Goal: Transaction & Acquisition: Purchase product/service

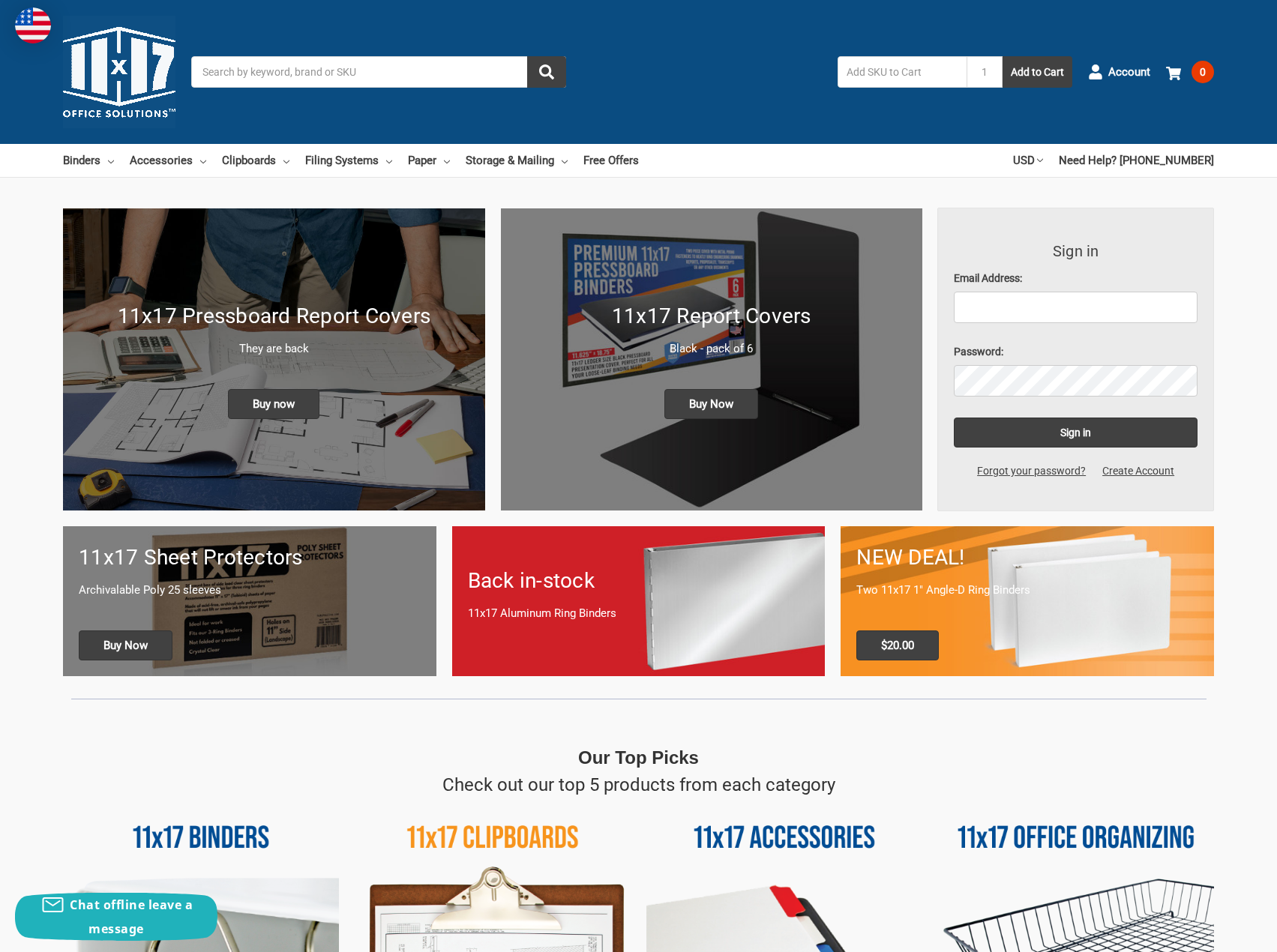
click at [337, 69] on input "Search" at bounding box center [379, 71] width 375 height 32
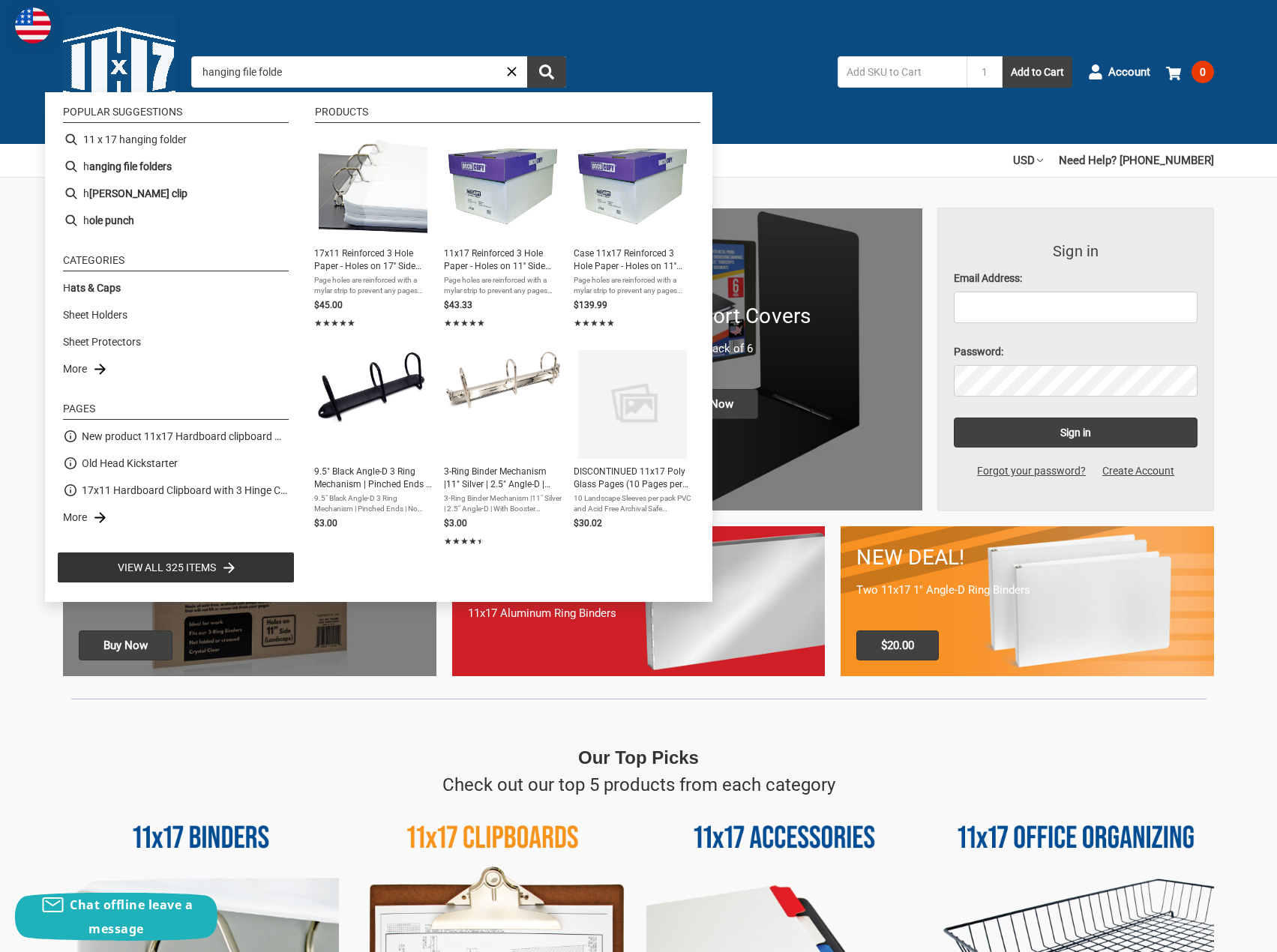
type input "hanging file folder"
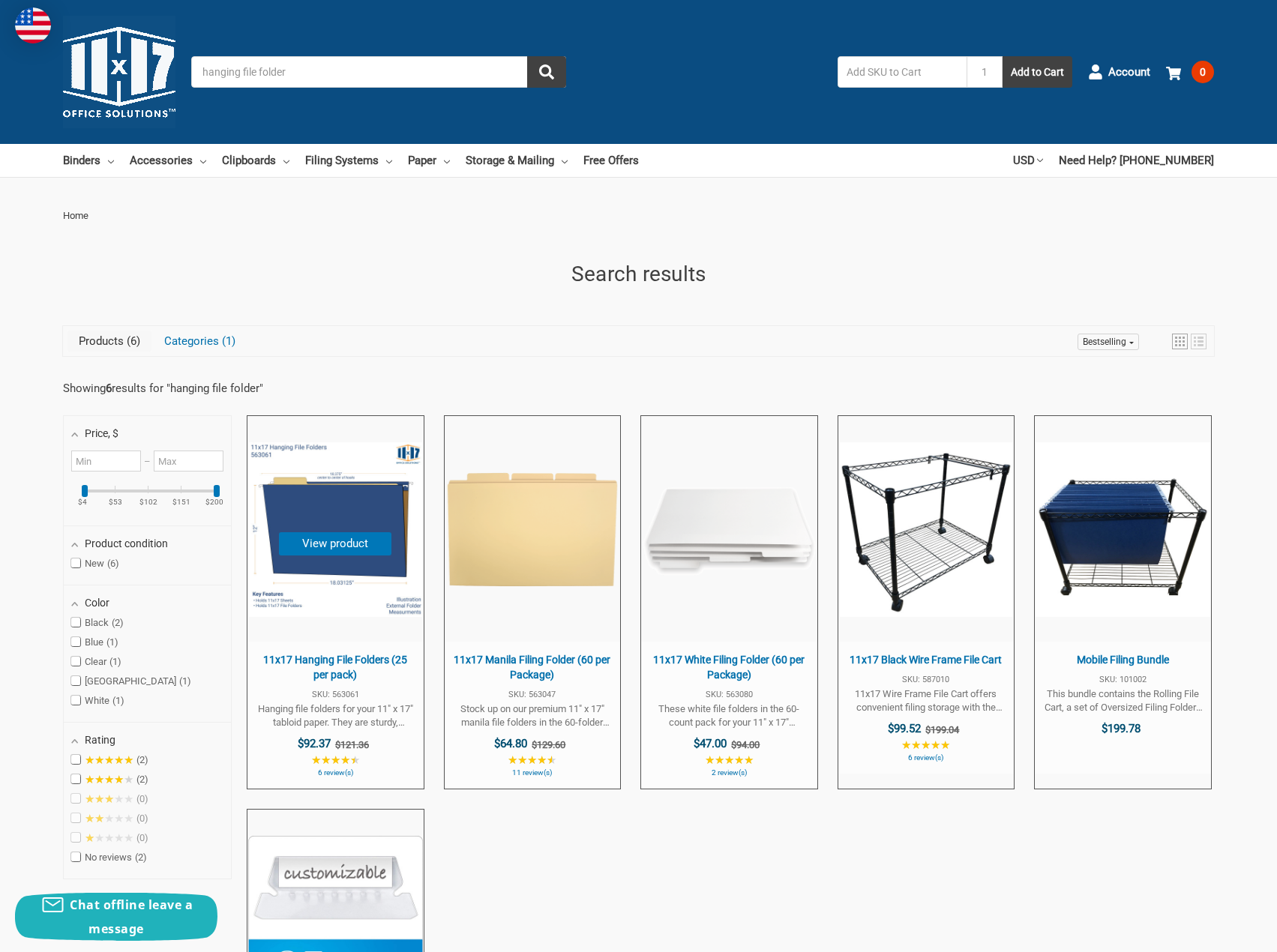
click at [339, 549] on button "View product" at bounding box center [335, 544] width 113 height 23
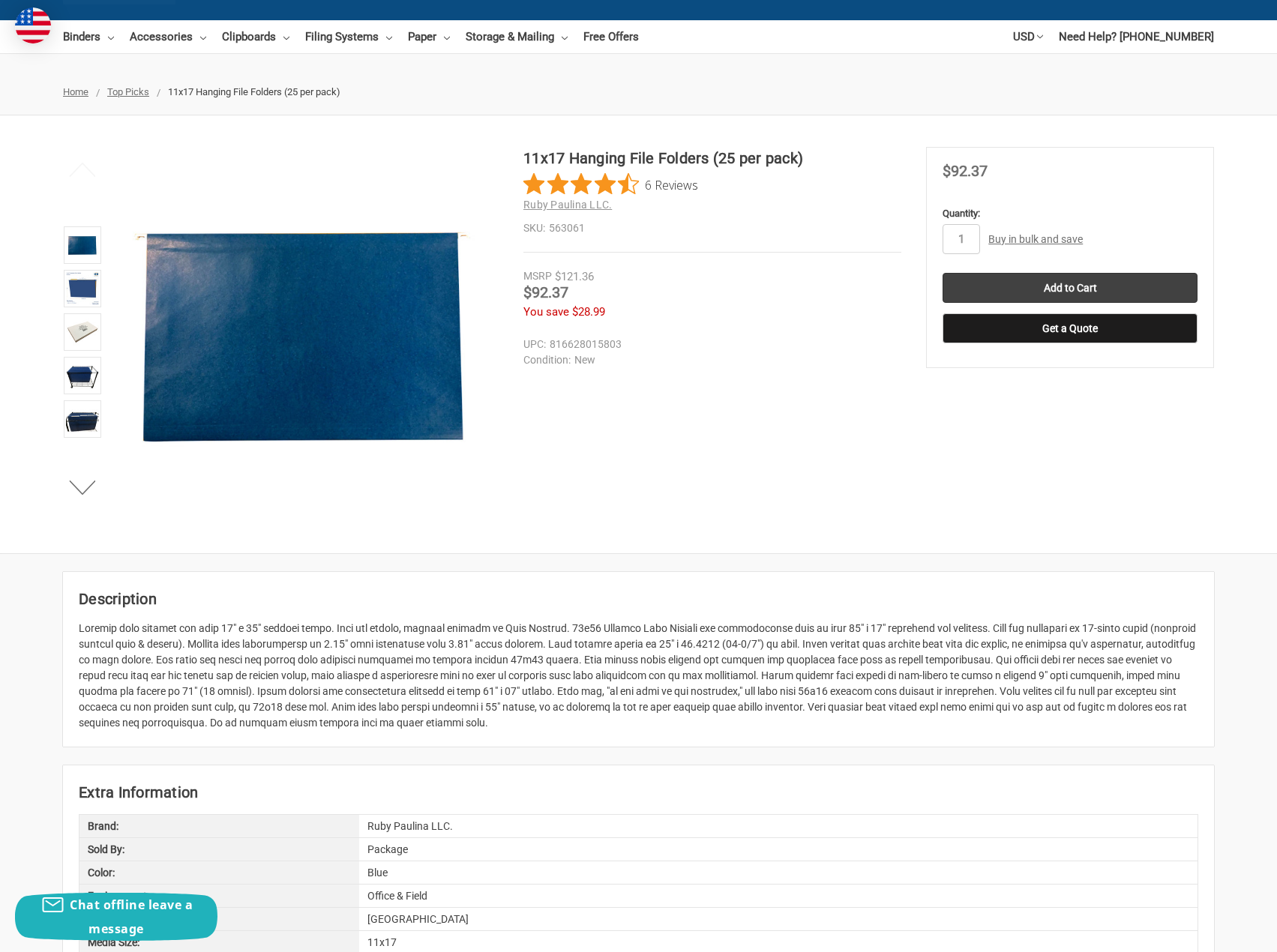
scroll to position [150, 0]
